Goal: Information Seeking & Learning: Learn about a topic

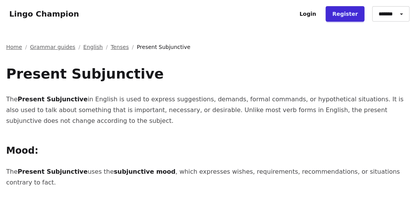
drag, startPoint x: 394, startPoint y: 98, endPoint x: 404, endPoint y: 120, distance: 24.5
click at [404, 120] on p "The Present Subjunctive in English is used to express suggestions, demands, for…" at bounding box center [209, 110] width 406 height 32
copy p "to talk about something that is important, necessary, or desirable. Unlike most…"
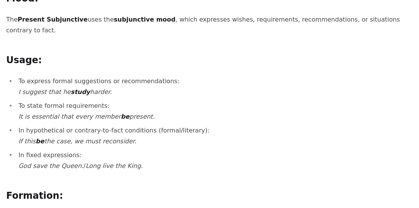
scroll to position [154, 0]
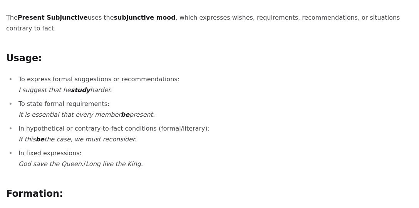
drag, startPoint x: 19, startPoint y: 70, endPoint x: 172, endPoint y: 104, distance: 157.3
click at [172, 104] on ul "To express formal suggestions or recommendations: I suggest that he study harde…" at bounding box center [209, 121] width 406 height 95
copy ul "To express formal suggestions or recommendations: I suggest that he study harde…"
drag, startPoint x: 18, startPoint y: 117, endPoint x: 137, endPoint y: 134, distance: 120.4
click at [137, 134] on li "In hypothetical or contrary-to-fact conditions (formal/literary): If this be th…" at bounding box center [214, 134] width 396 height 22
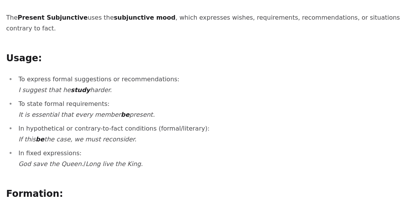
copy li "In hypothetical or contrary-to-fact conditions (formal/literary): If this be th…"
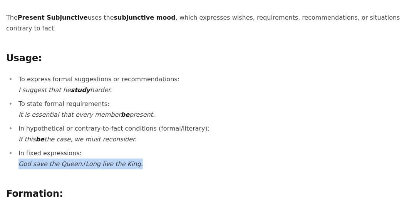
drag, startPoint x: 18, startPoint y: 152, endPoint x: 140, endPoint y: 155, distance: 122.0
click at [140, 155] on li "In fixed expressions: God save the Queen. / Long live the King." at bounding box center [214, 159] width 396 height 22
copy li "God save the Queen. / Long live the King."
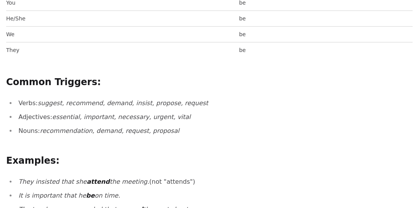
scroll to position [571, 0]
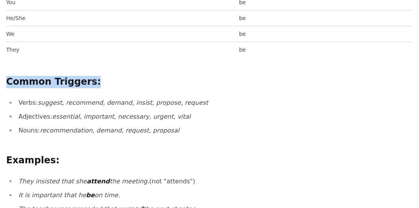
drag, startPoint x: 6, startPoint y: 69, endPoint x: 104, endPoint y: 70, distance: 97.4
click at [104, 76] on h2 "Common Triggers:" at bounding box center [209, 82] width 406 height 12
copy h2 "Common Triggers:"
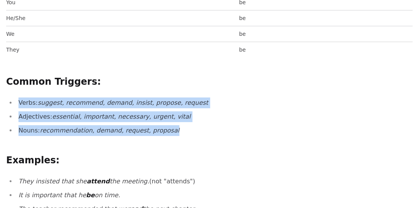
drag, startPoint x: 17, startPoint y: 90, endPoint x: 194, endPoint y: 119, distance: 180.0
click at [194, 119] on ul "Verbs: suggest, recommend, demand, insist, propose, request Adjectives: essenti…" at bounding box center [209, 116] width 406 height 38
copy ul "Verbs: suggest, recommend, demand, insist, propose, request Adjectives: essenti…"
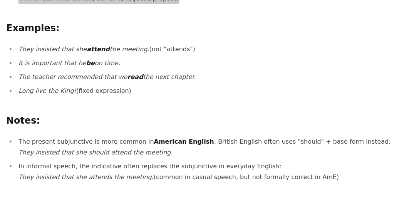
scroll to position [660, 0]
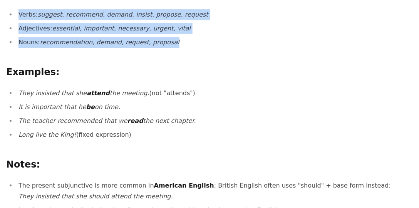
drag, startPoint x: 20, startPoint y: 81, endPoint x: 160, endPoint y: 122, distance: 145.7
click at [160, 122] on ul "They insisted that she attend the meeting. (not "attends") It is important that…" at bounding box center [209, 114] width 406 height 52
copy ul "They insisted that she attend the meeting. (not "attends") It is important that…"
